Goal: Information Seeking & Learning: Learn about a topic

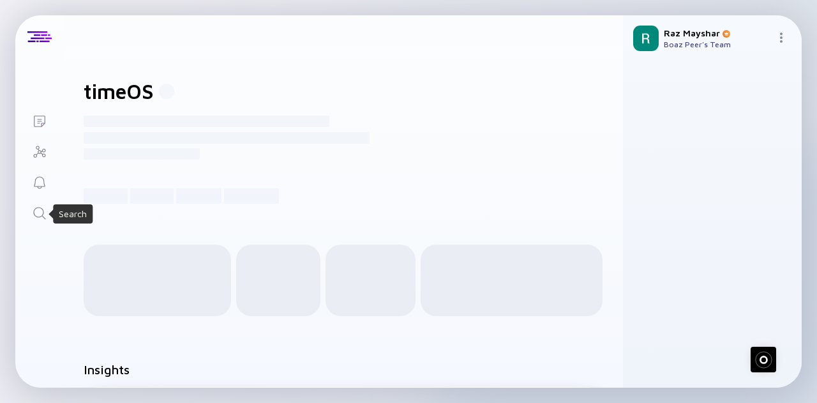
click at [41, 213] on icon "Search" at bounding box center [39, 213] width 15 height 15
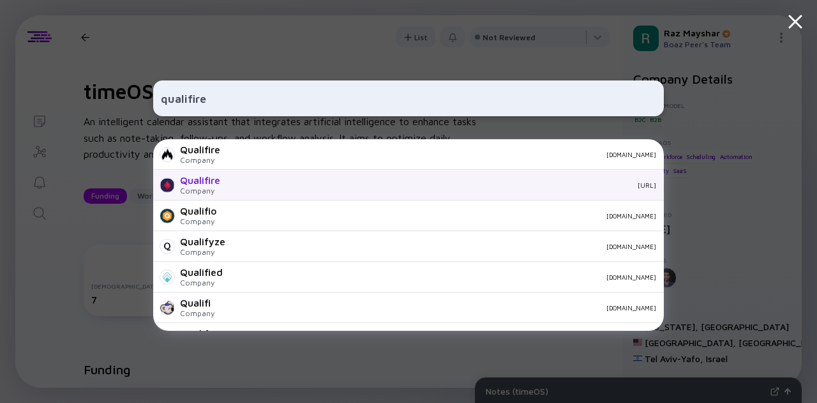
type input "qualifire"
click at [227, 181] on div "Qualifire Company [URL]" at bounding box center [408, 185] width 511 height 31
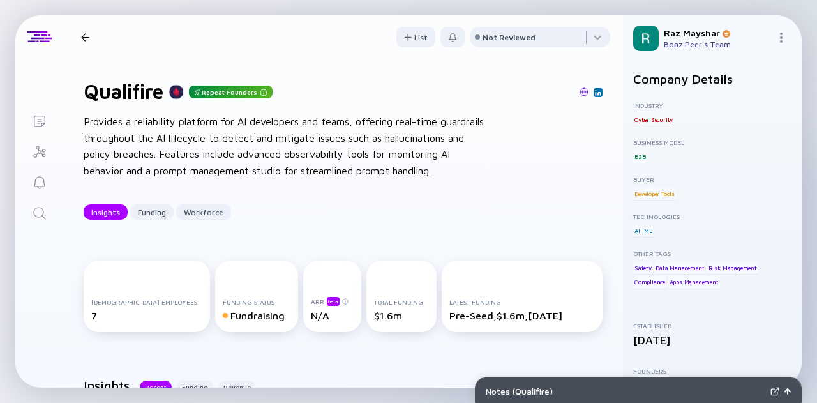
click at [492, 93] on img at bounding box center [584, 91] width 9 height 9
click at [40, 206] on icon "Search" at bounding box center [39, 213] width 15 height 15
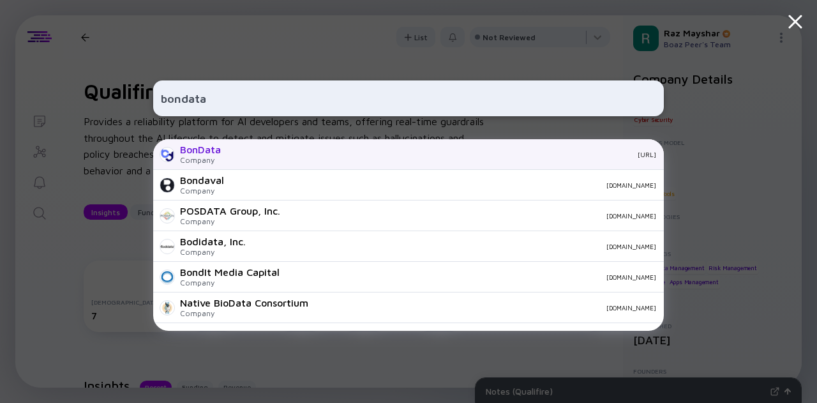
type input "bondata"
click at [245, 158] on div "BonData Company [URL]" at bounding box center [408, 154] width 511 height 31
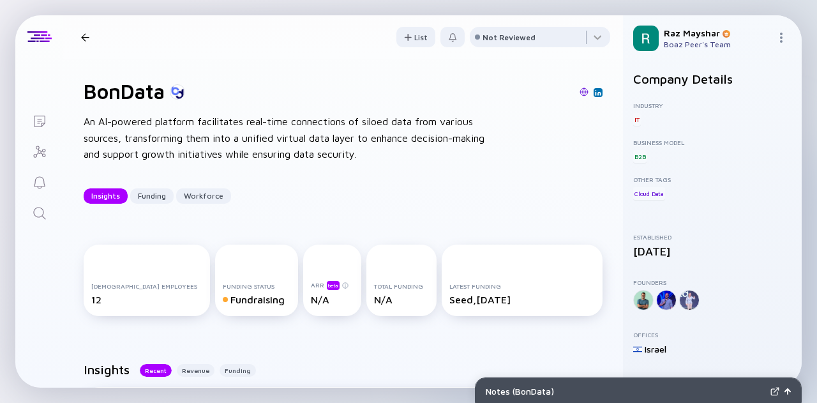
click at [43, 209] on icon "Search" at bounding box center [39, 213] width 15 height 15
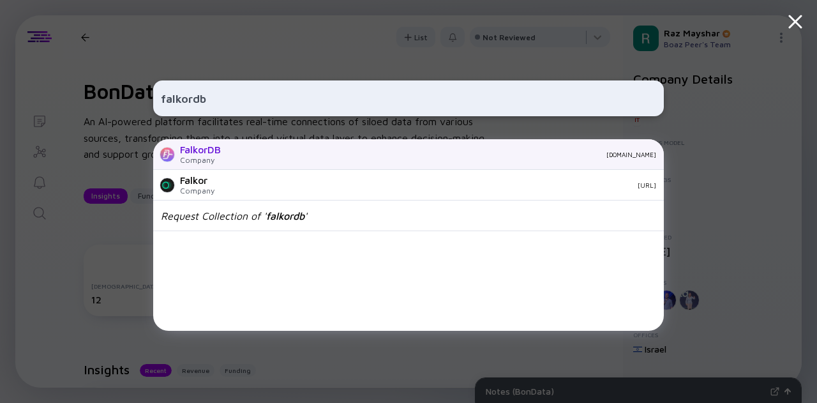
type input "falkordb"
click at [236, 163] on div "FalkorDB Company [DOMAIN_NAME]" at bounding box center [408, 154] width 511 height 31
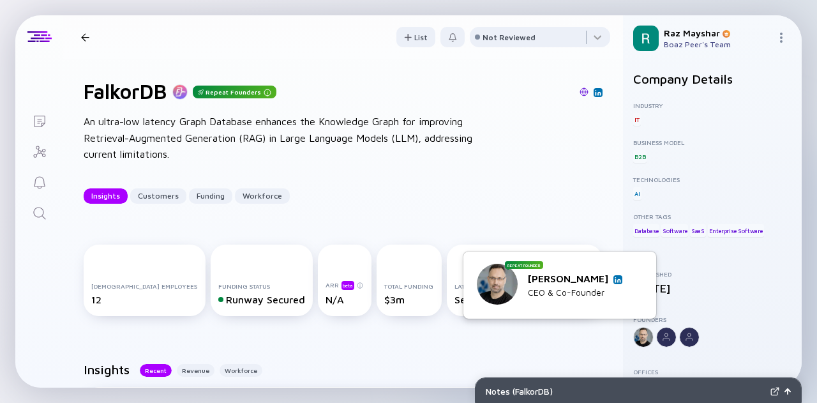
click at [492, 333] on div at bounding box center [643, 337] width 20 height 20
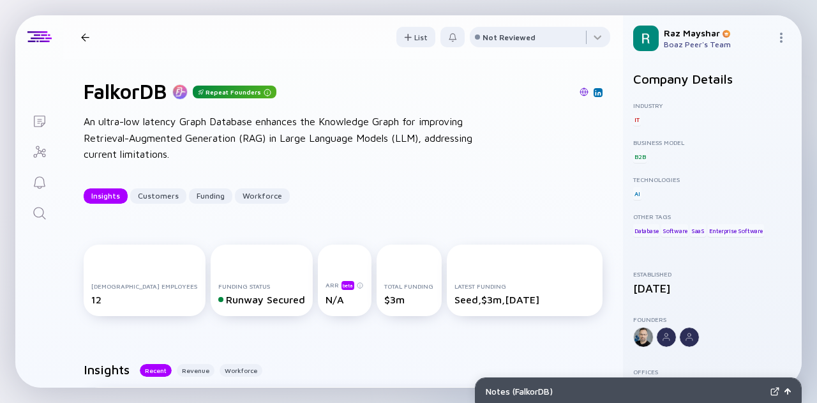
click at [492, 341] on div at bounding box center [643, 337] width 20 height 20
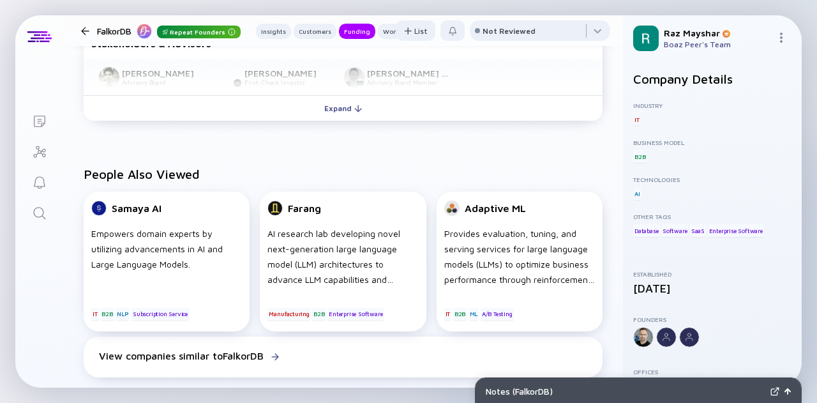
scroll to position [734, 0]
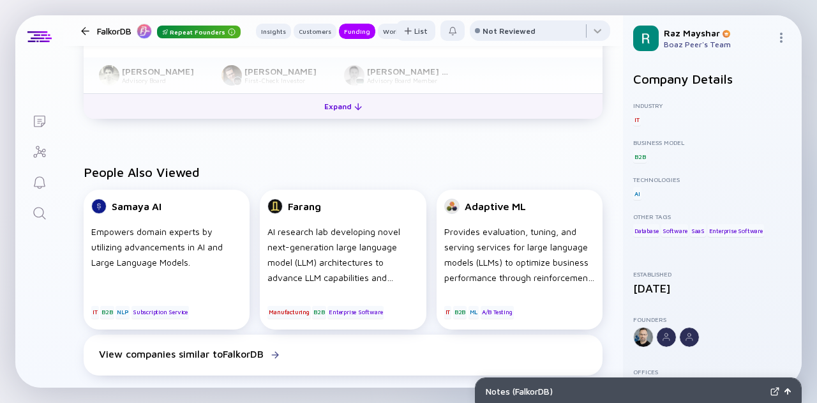
click at [356, 102] on div "Expand" at bounding box center [343, 106] width 53 height 20
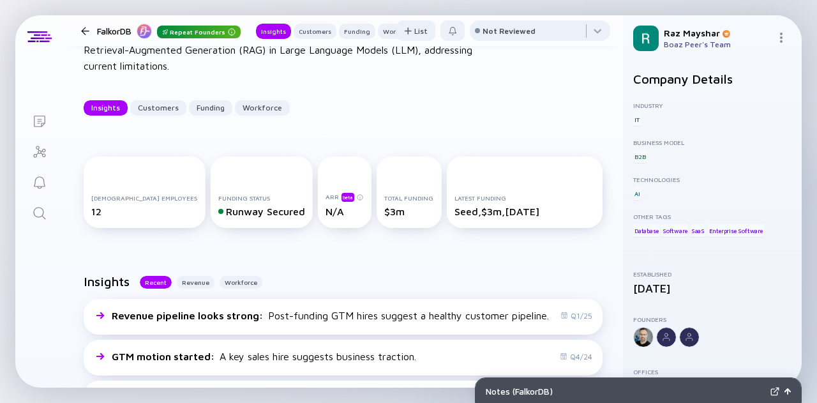
scroll to position [86, 0]
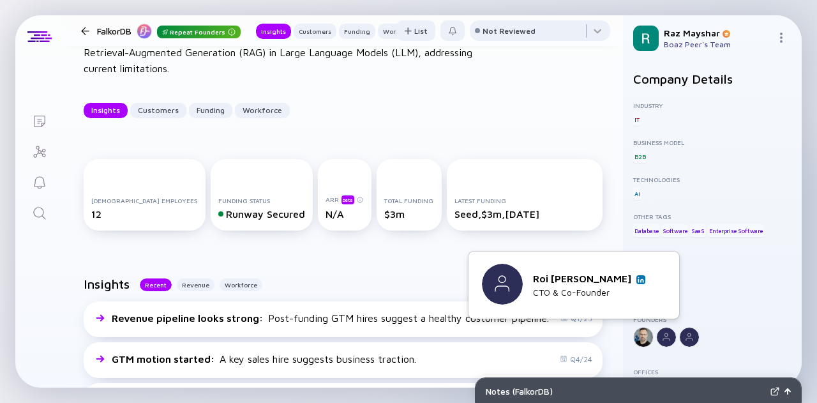
click at [492, 280] on img at bounding box center [641, 279] width 6 height 6
